Goal: Information Seeking & Learning: Learn about a topic

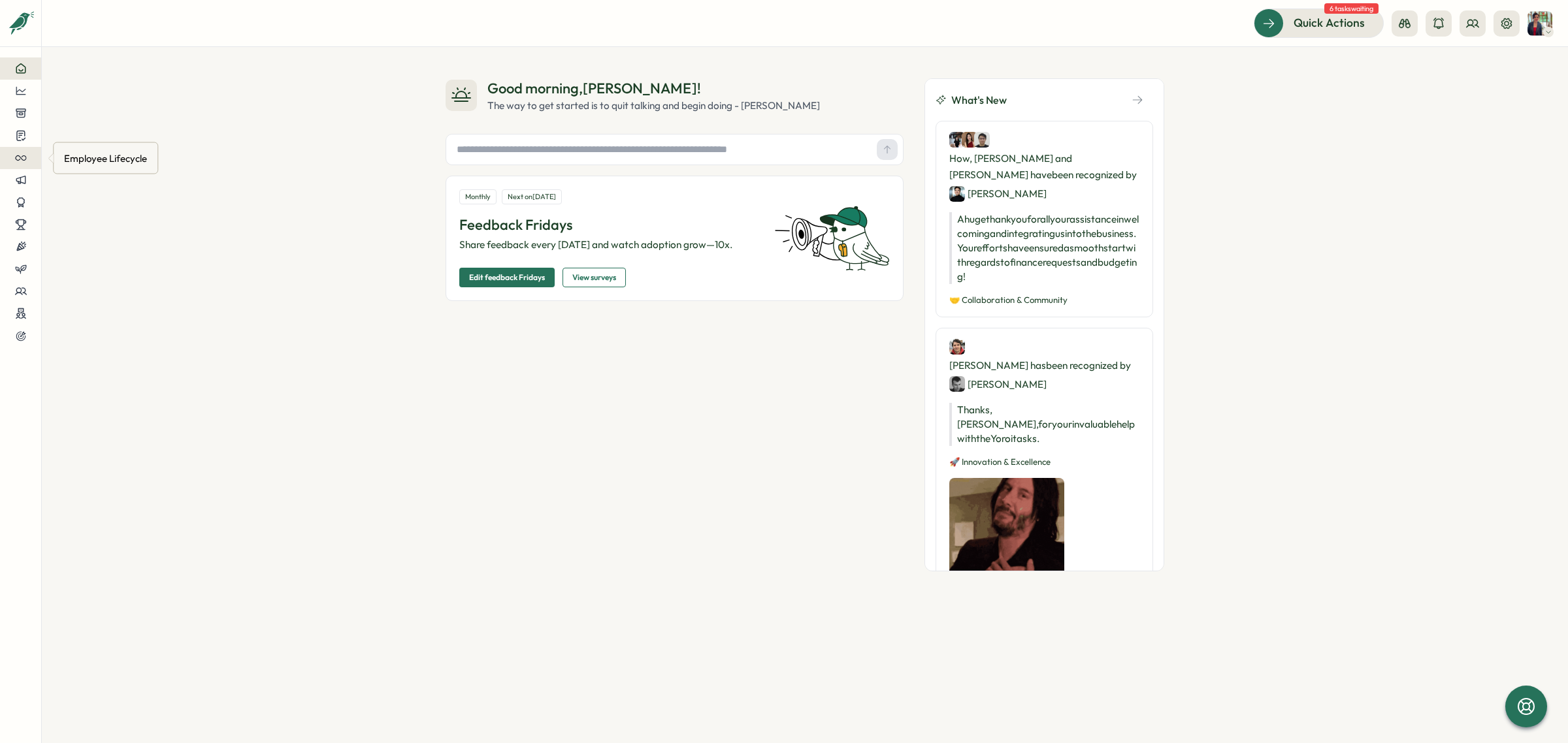
click at [17, 157] on icon at bounding box center [21, 158] width 12 height 12
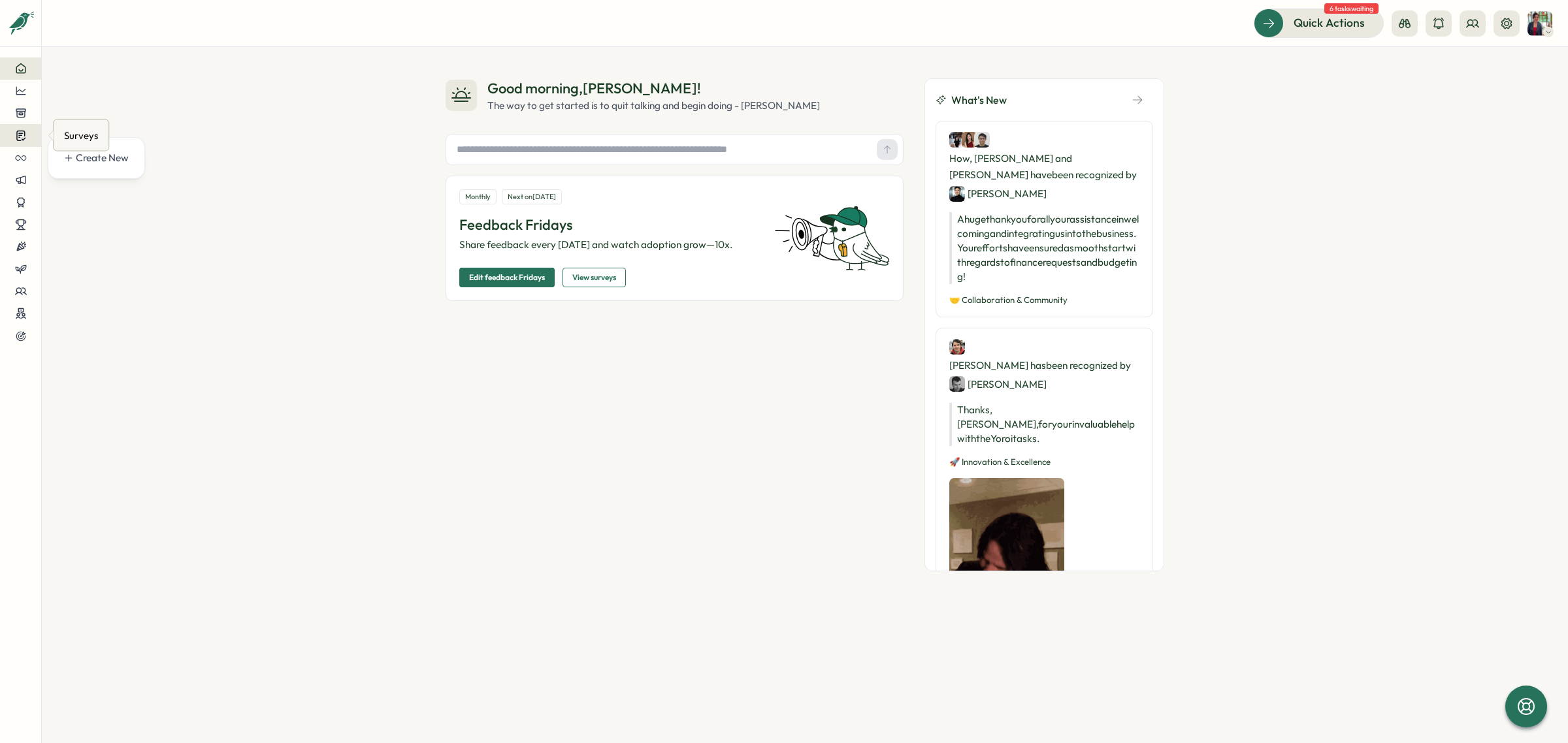
click at [20, 132] on icon at bounding box center [21, 135] width 12 height 12
click at [111, 134] on div "Onboarding Surveys" at bounding box center [113, 135] width 98 height 14
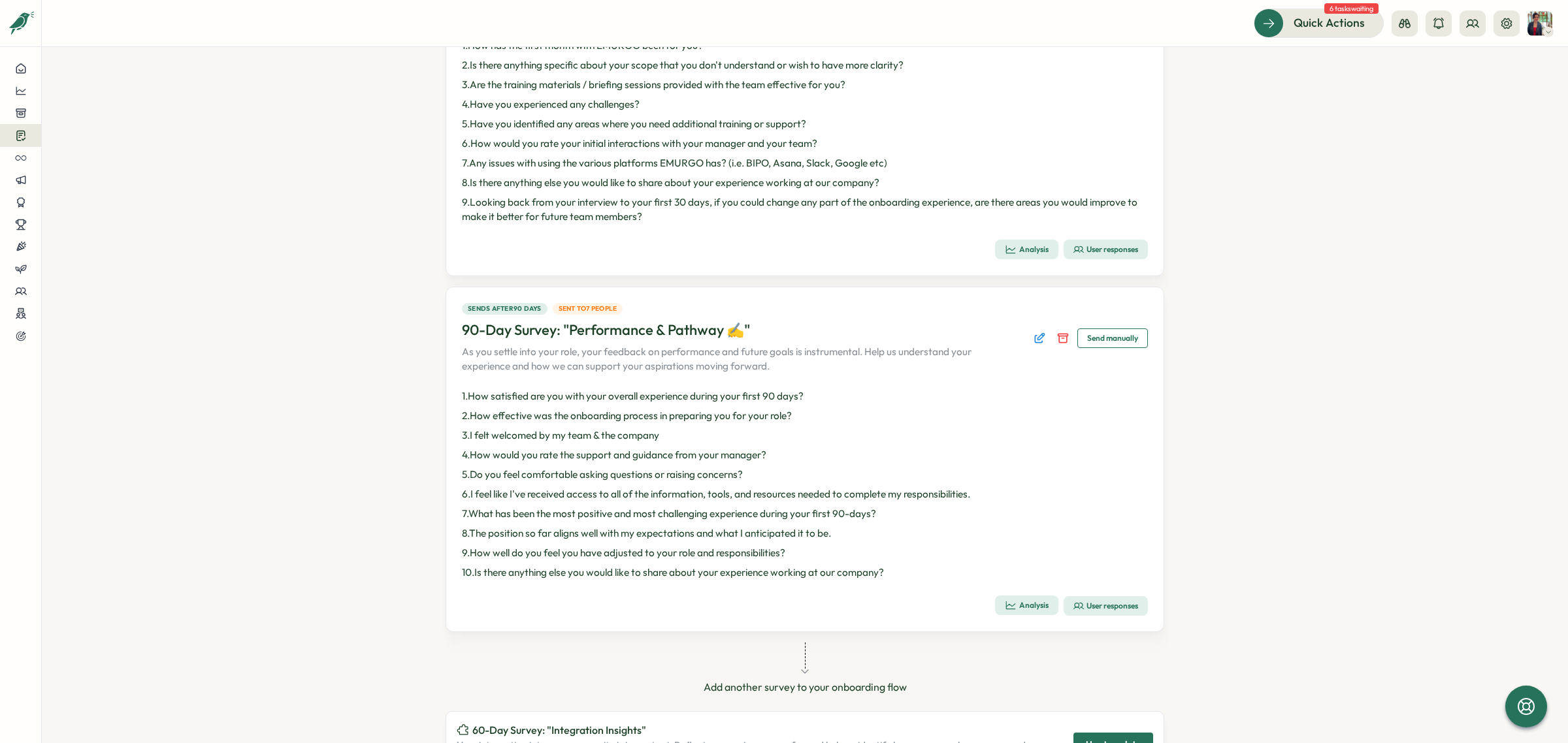
scroll to position [179, 0]
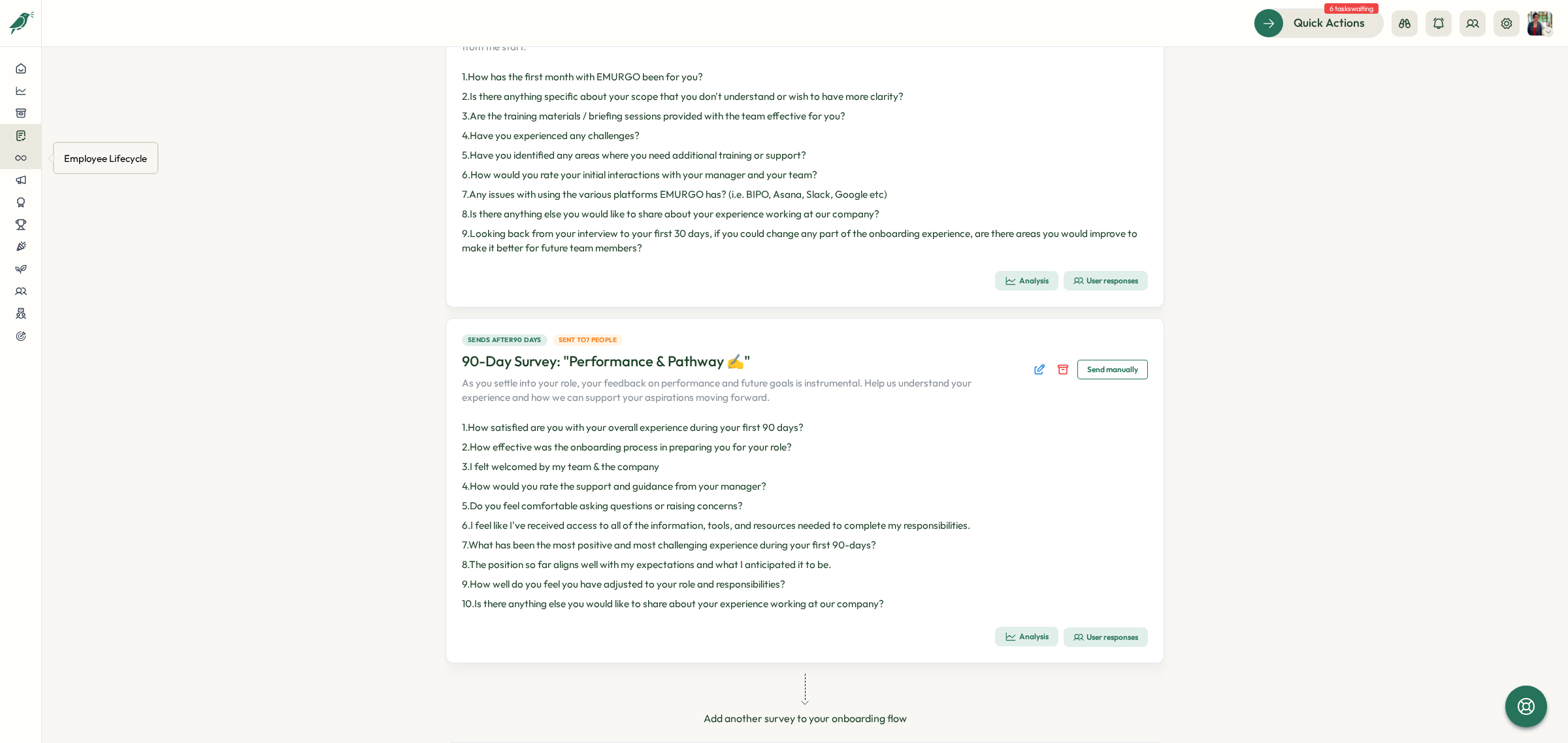
click at [23, 160] on icon at bounding box center [21, 158] width 12 height 12
click at [20, 70] on icon at bounding box center [21, 69] width 12 height 12
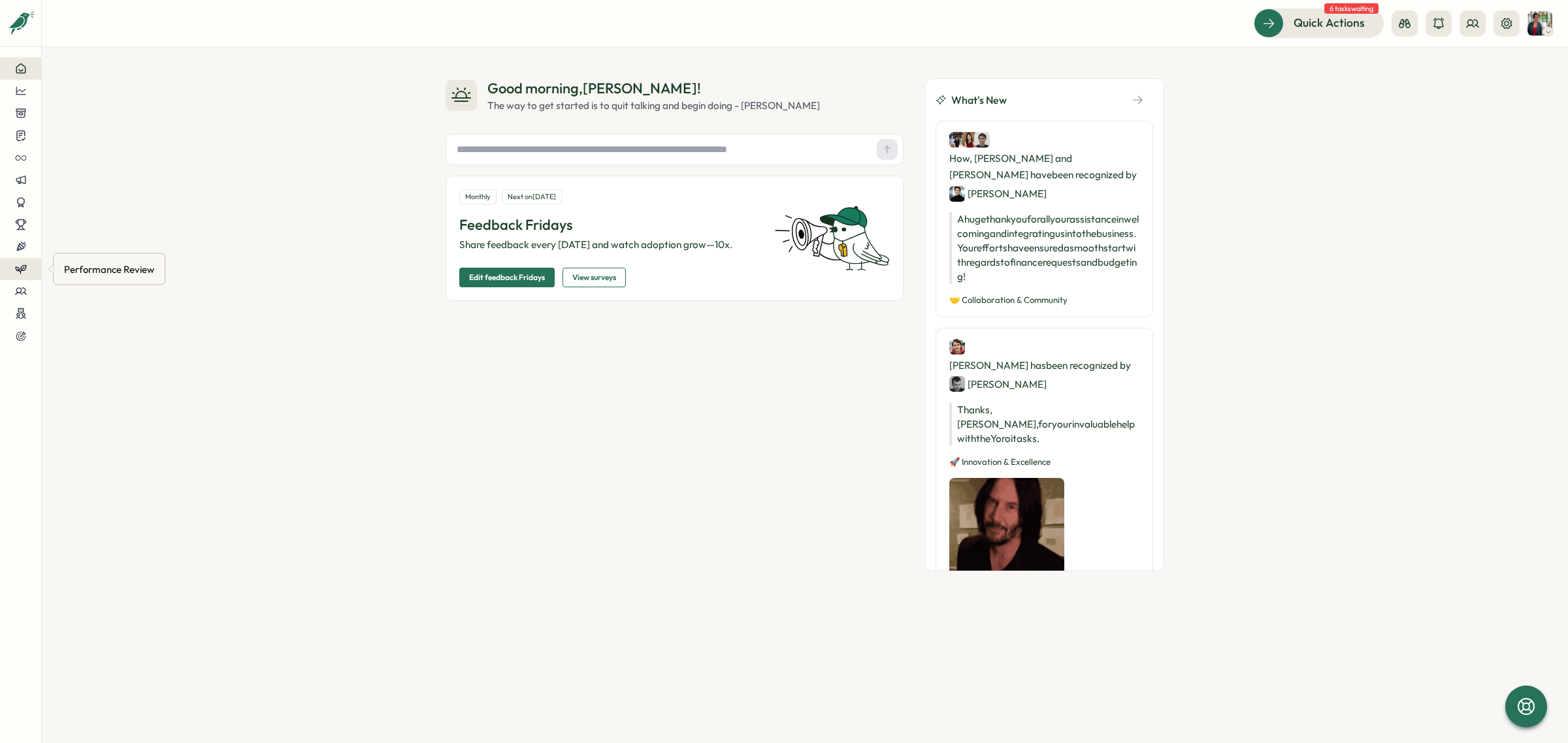
click at [23, 271] on icon at bounding box center [21, 269] width 12 height 12
click at [65, 262] on div "Insights" at bounding box center [115, 269] width 101 height 14
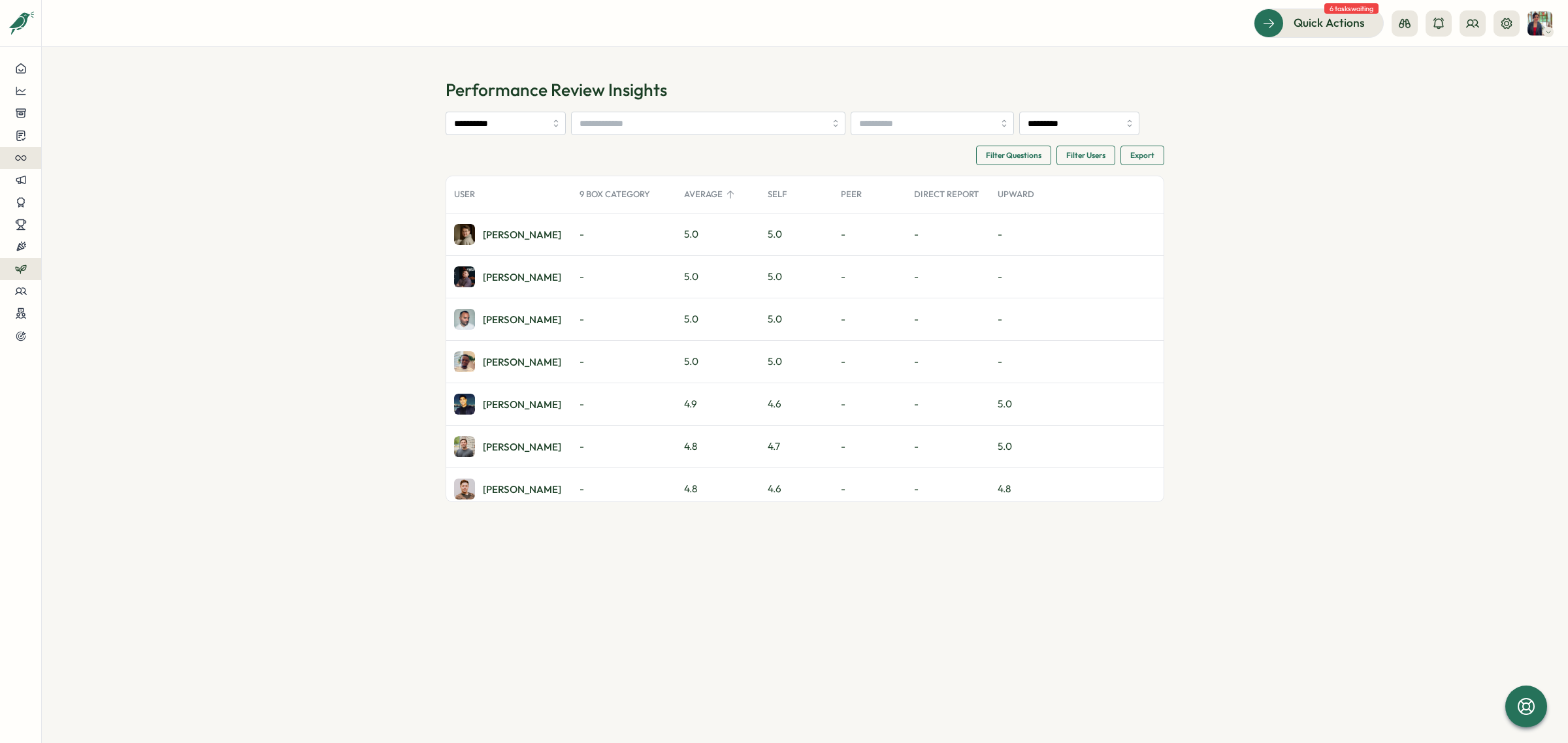
click at [20, 163] on icon at bounding box center [21, 158] width 12 height 12
click at [24, 141] on icon at bounding box center [21, 135] width 12 height 12
click at [91, 111] on div "Insights" at bounding box center [113, 111] width 98 height 14
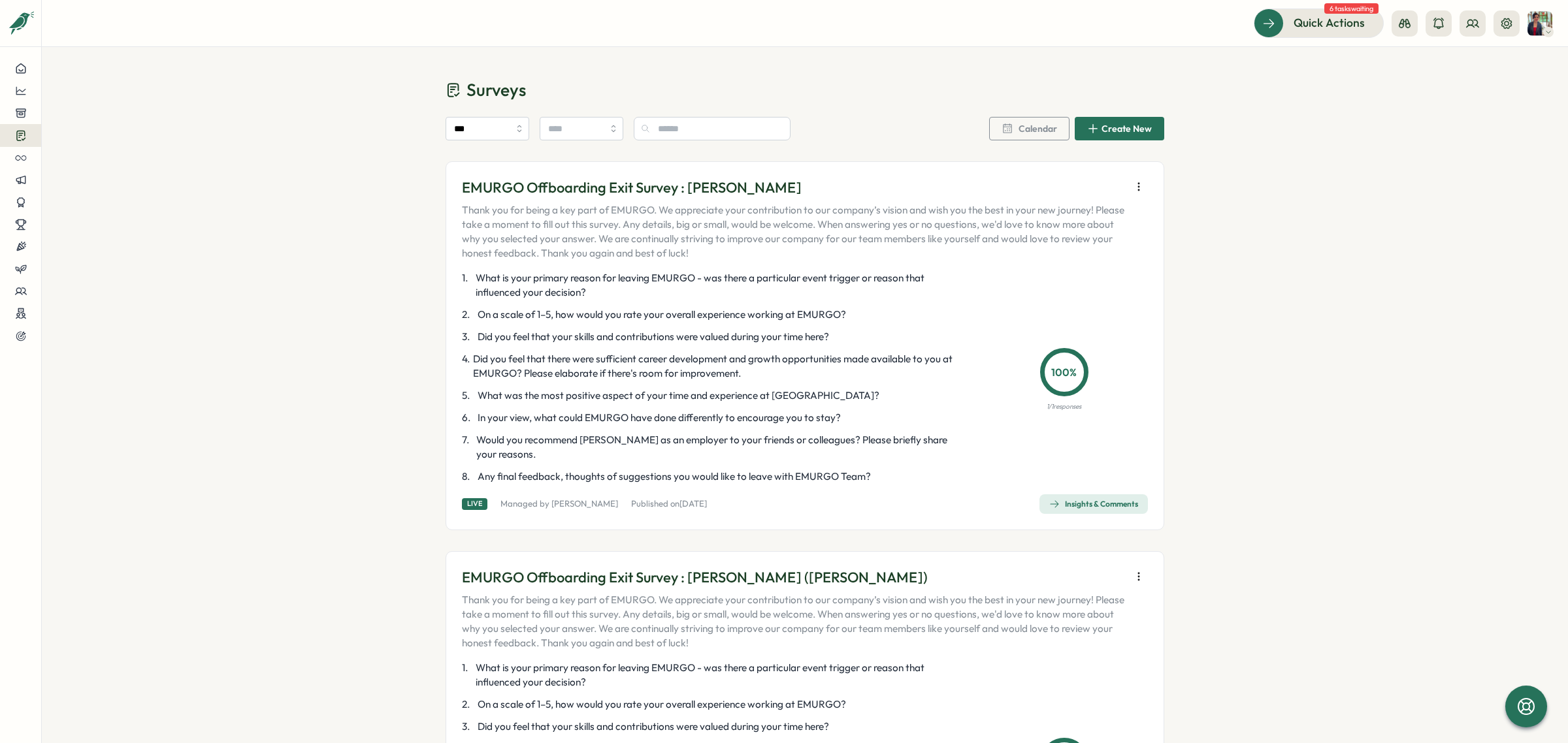
click at [1080, 504] on div "Insights & Comments" at bounding box center [1093, 504] width 89 height 10
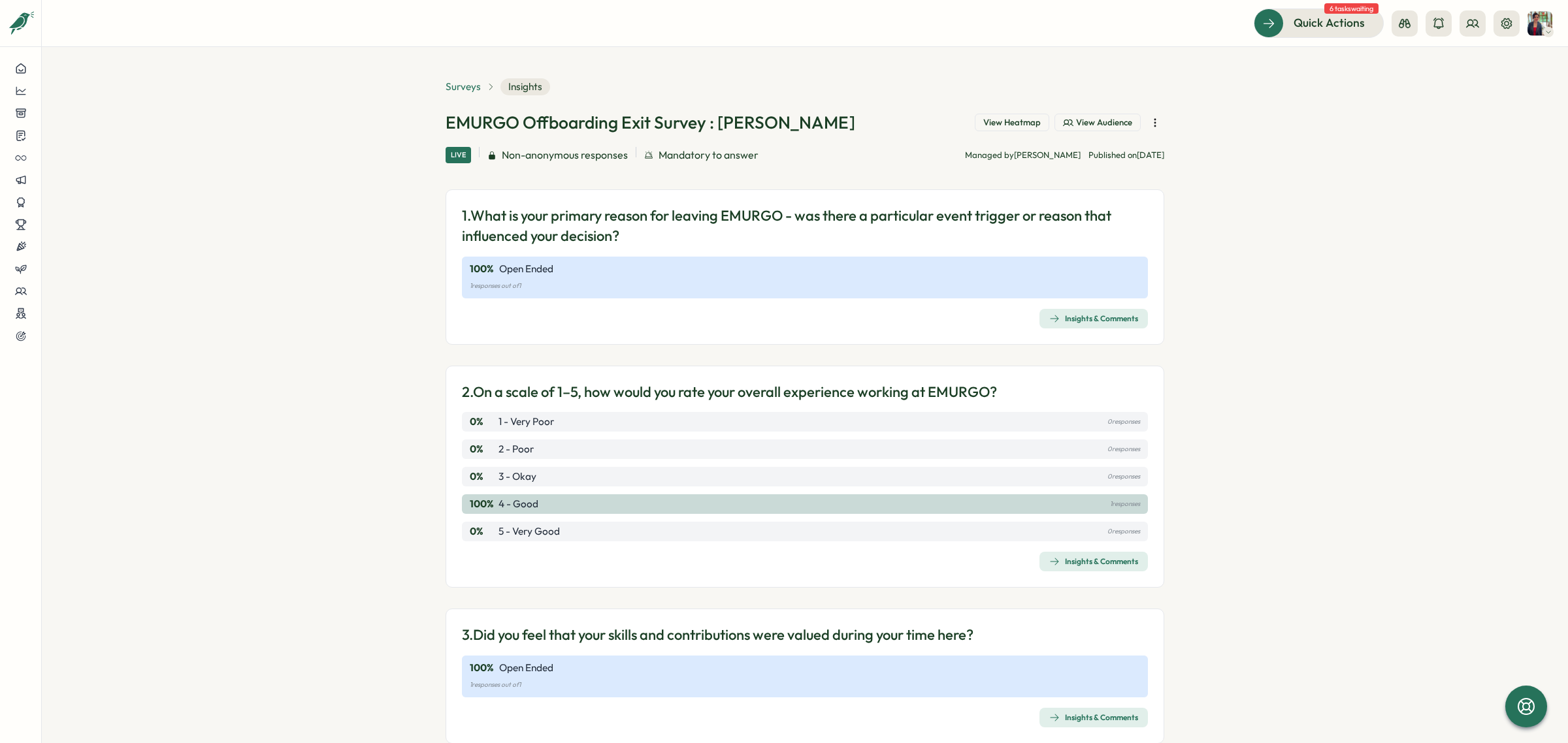
click at [462, 85] on span "Surveys" at bounding box center [463, 87] width 35 height 14
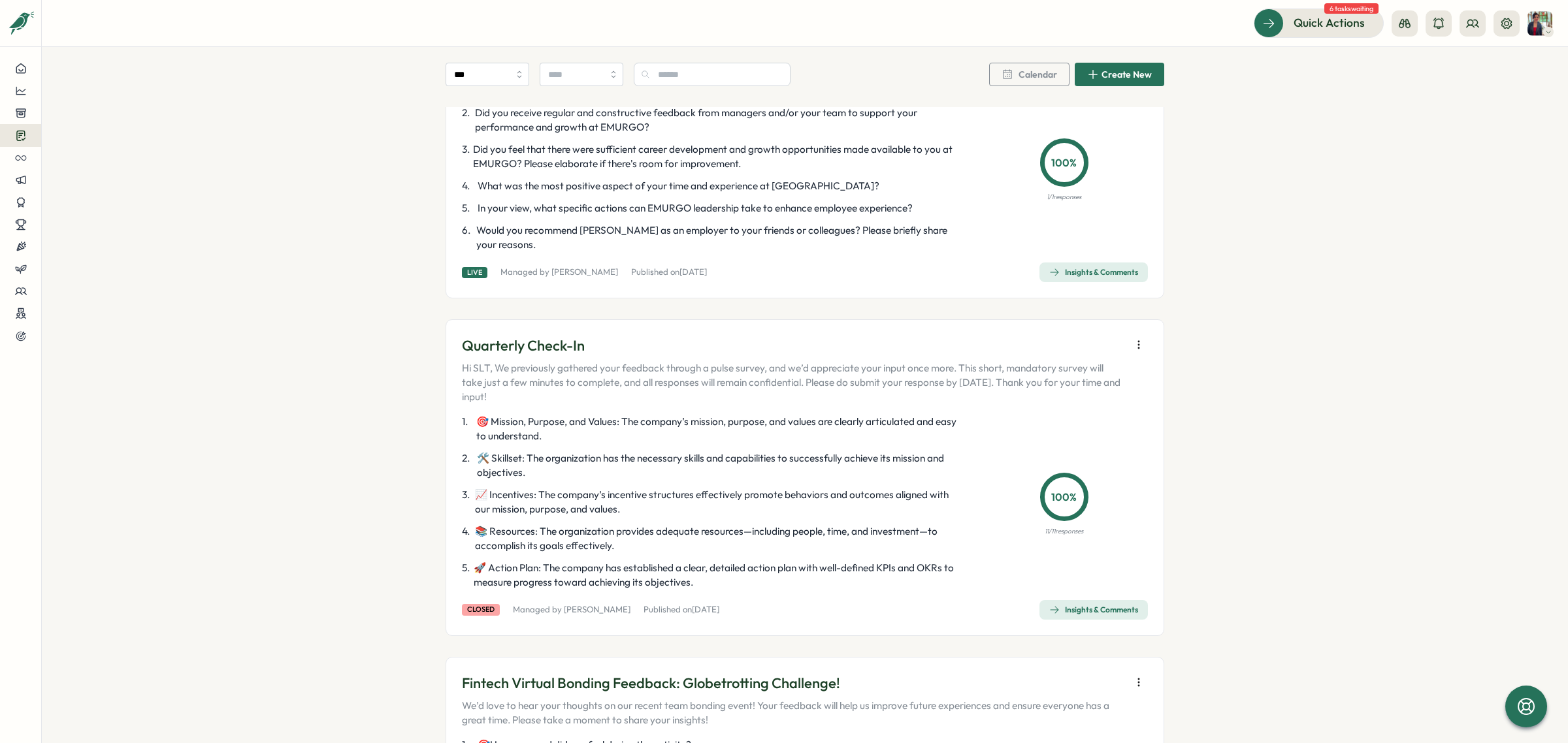
scroll to position [1714, 0]
